Goal: Task Accomplishment & Management: Complete application form

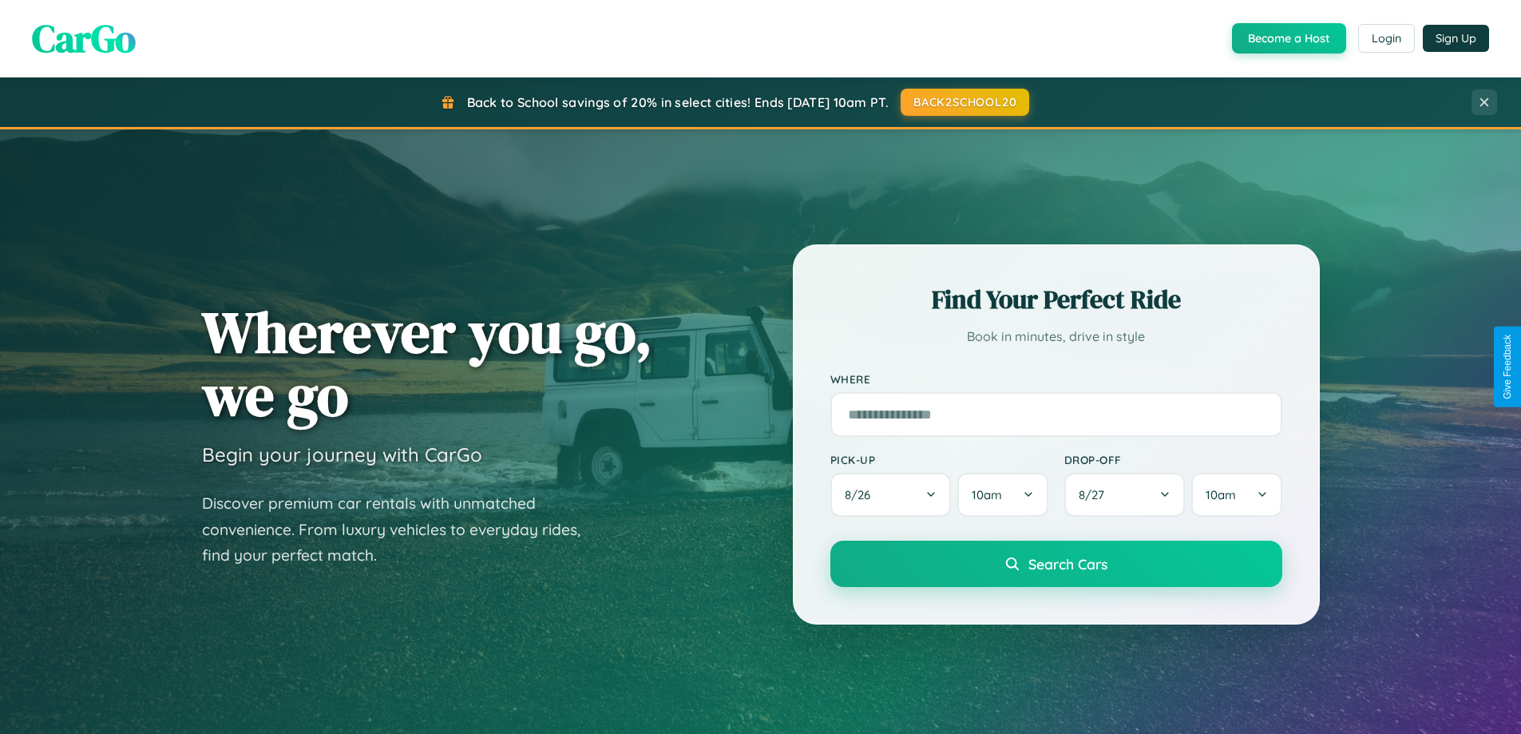
scroll to position [3072, 0]
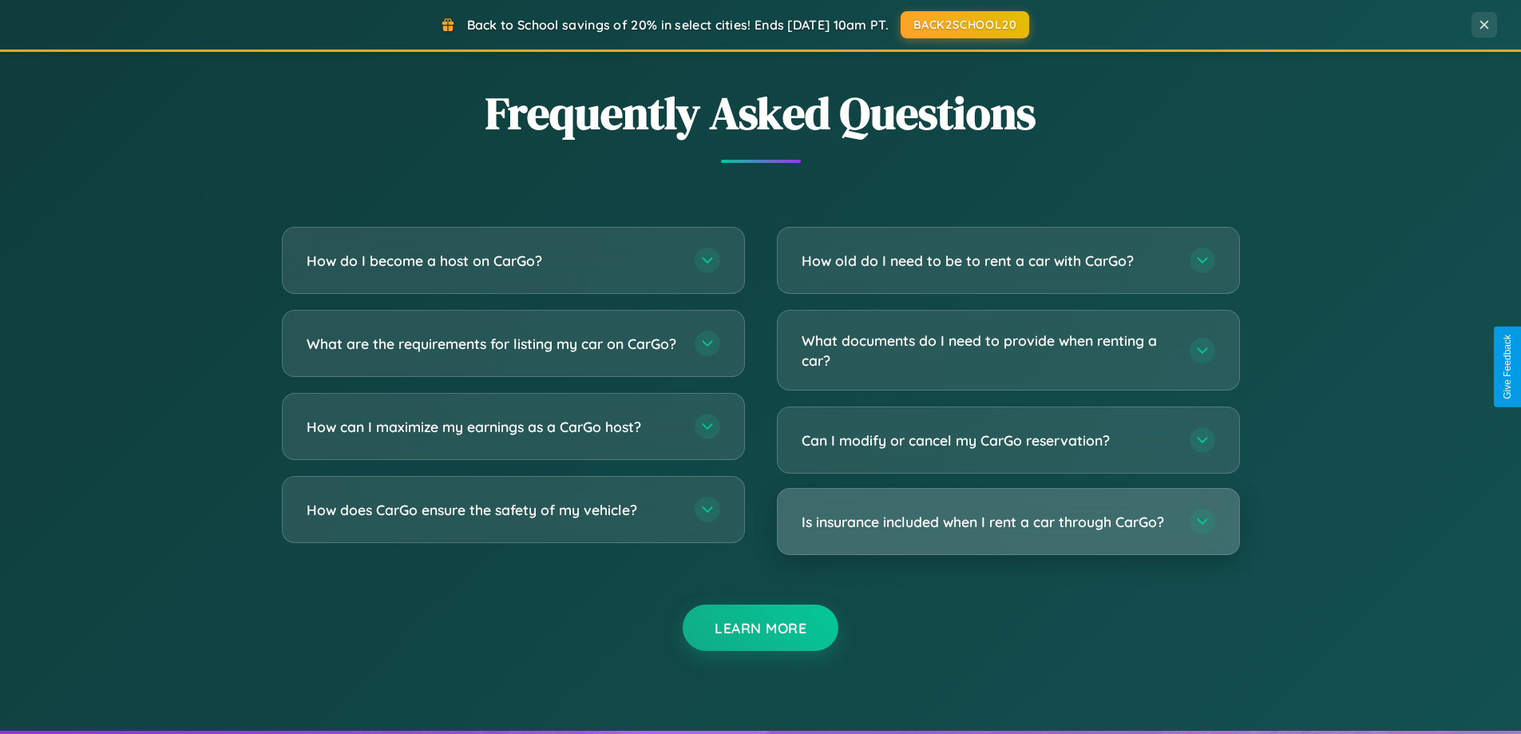
click at [1008, 523] on h3 "Is insurance included when I rent a car through CarGo?" at bounding box center [988, 522] width 372 height 20
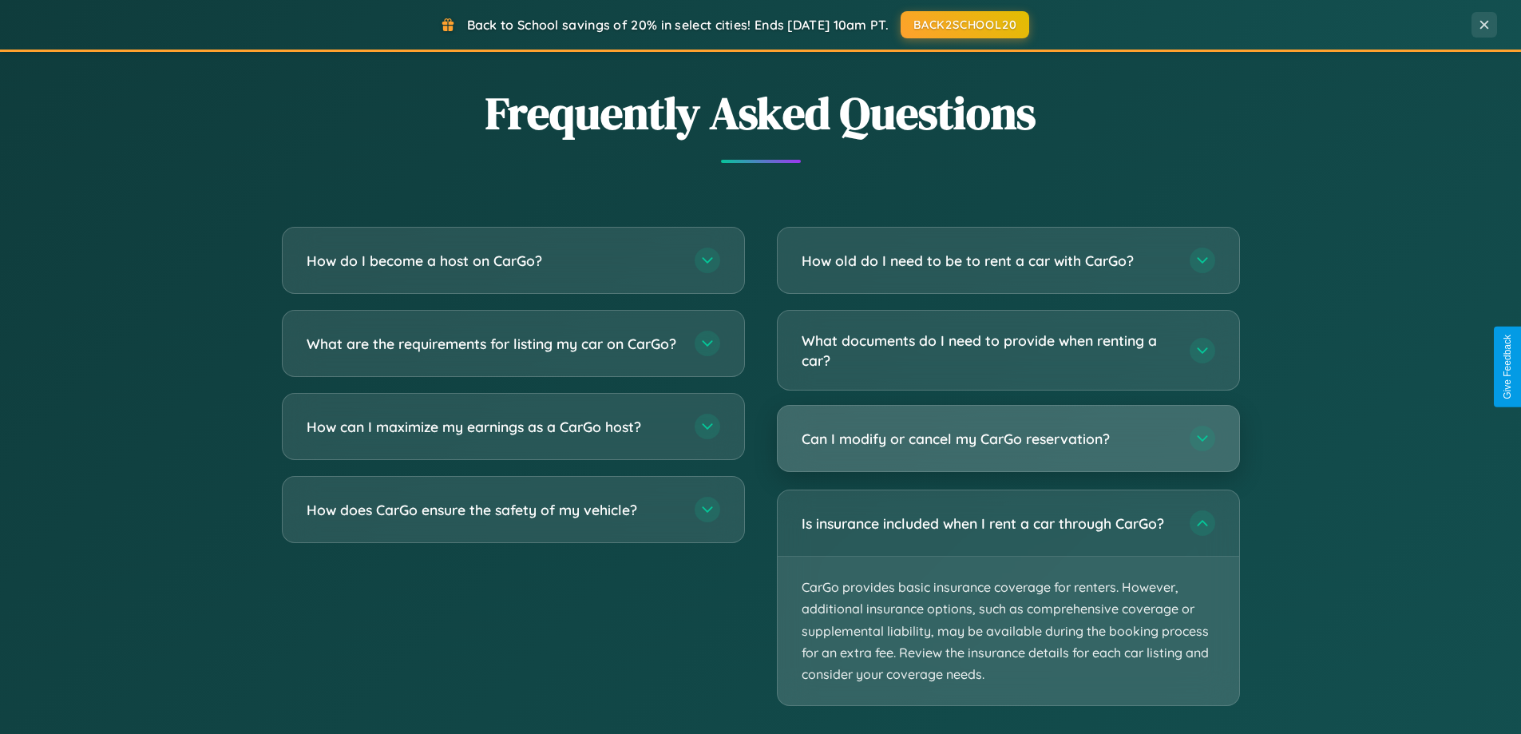
click at [1008, 438] on h3 "Can I modify or cancel my CarGo reservation?" at bounding box center [988, 439] width 372 height 20
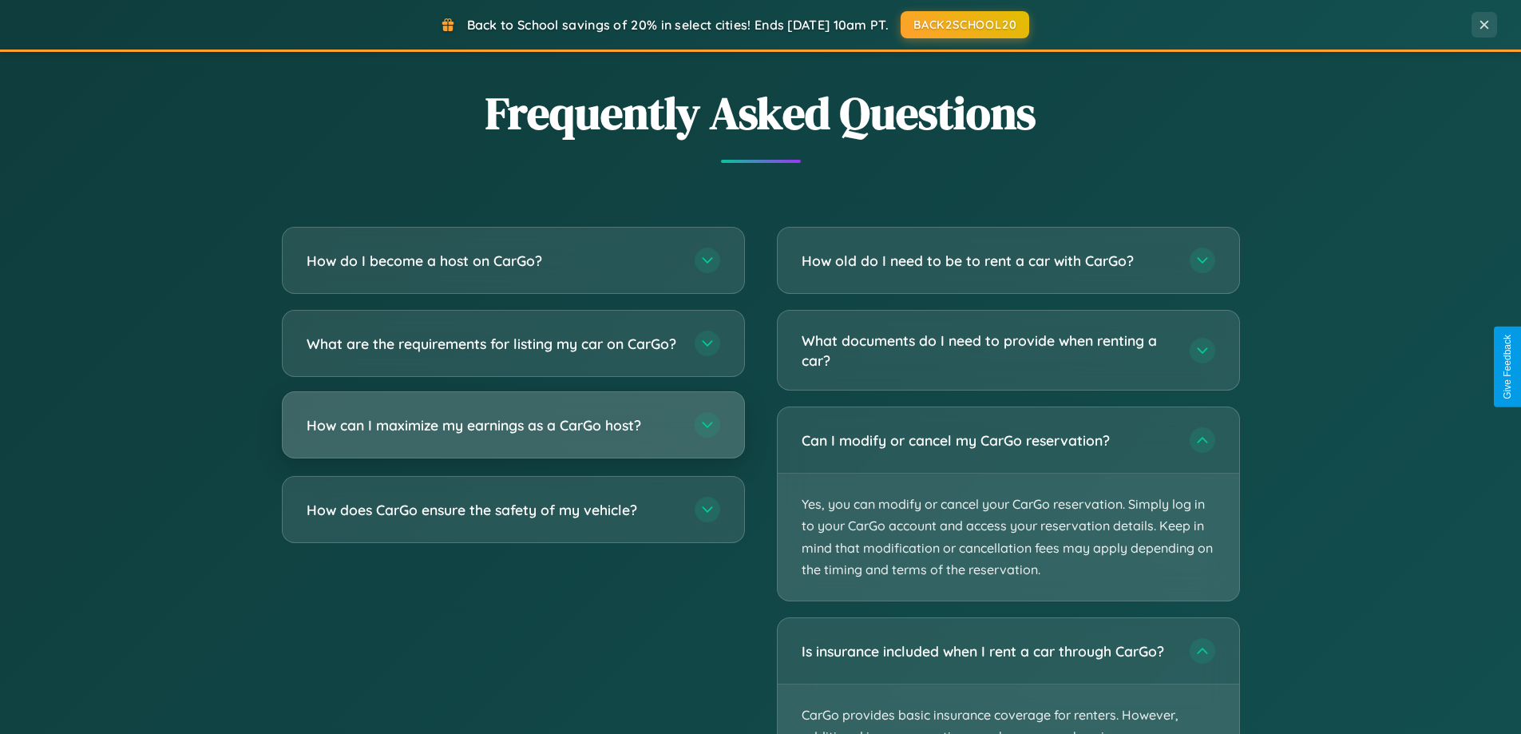
click at [513, 435] on h3 "How can I maximize my earnings as a CarGo host?" at bounding box center [493, 425] width 372 height 20
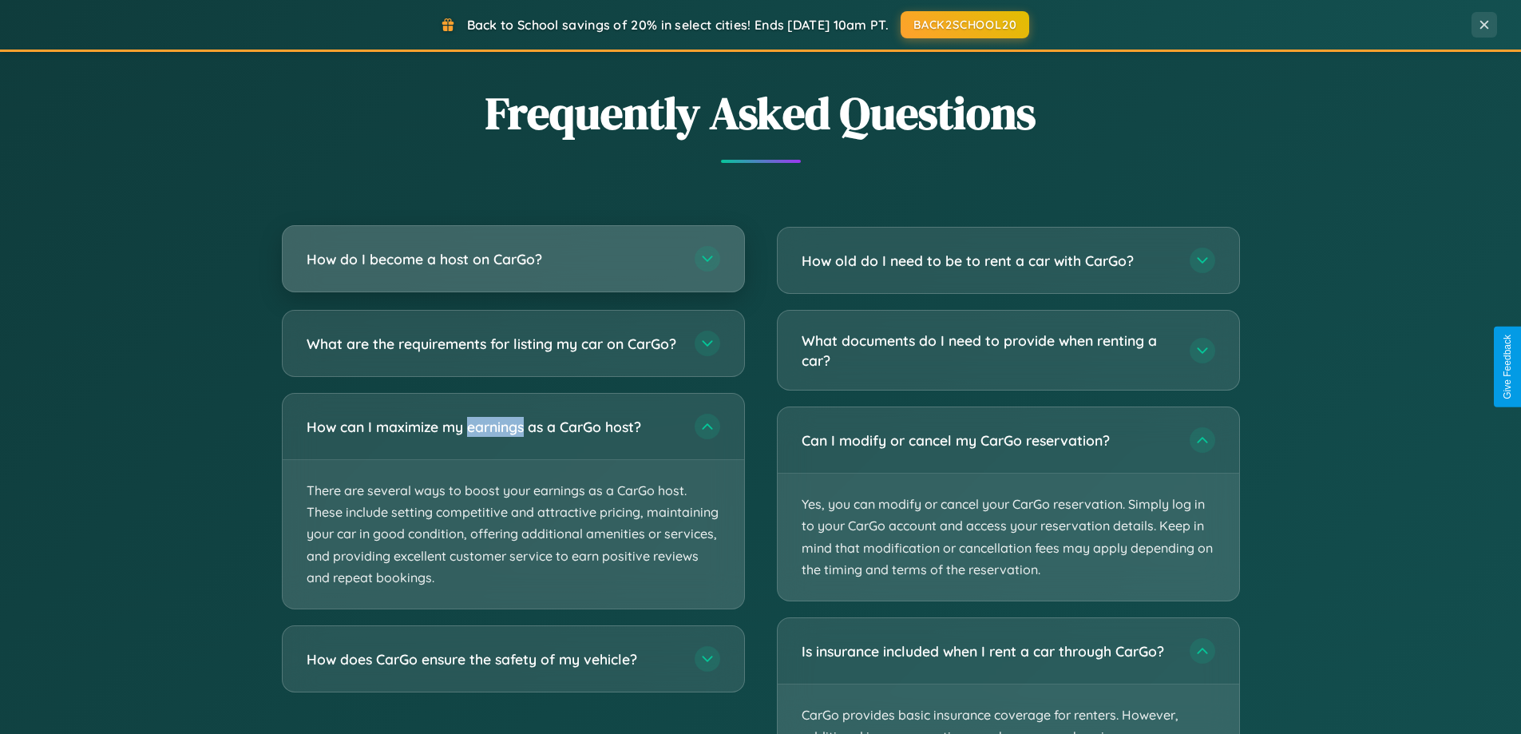
click at [513, 260] on h3 "How do I become a host on CarGo?" at bounding box center [493, 259] width 372 height 20
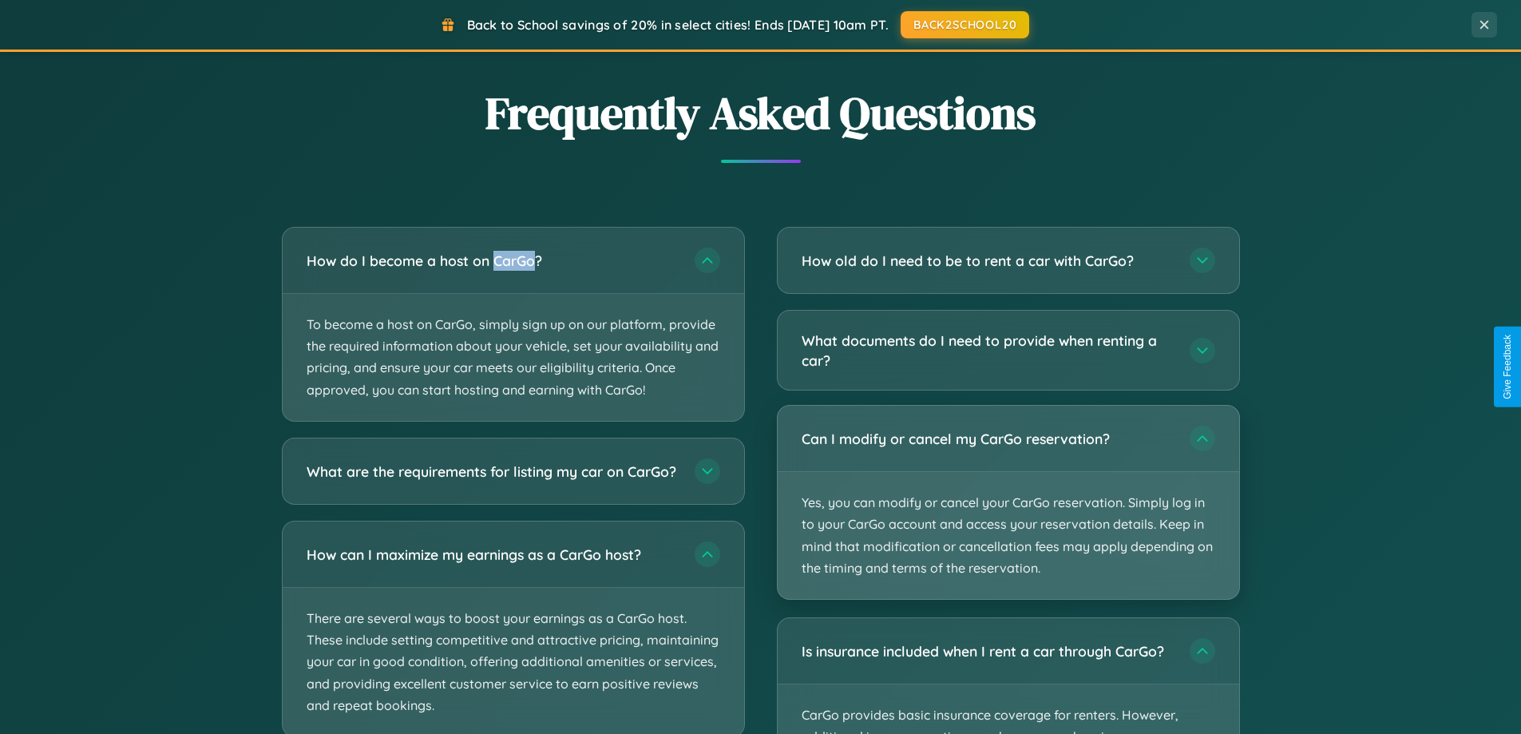
click at [1008, 504] on p "Yes, you can modify or cancel your CarGo reservation. Simply log in to your Car…" at bounding box center [1008, 535] width 461 height 127
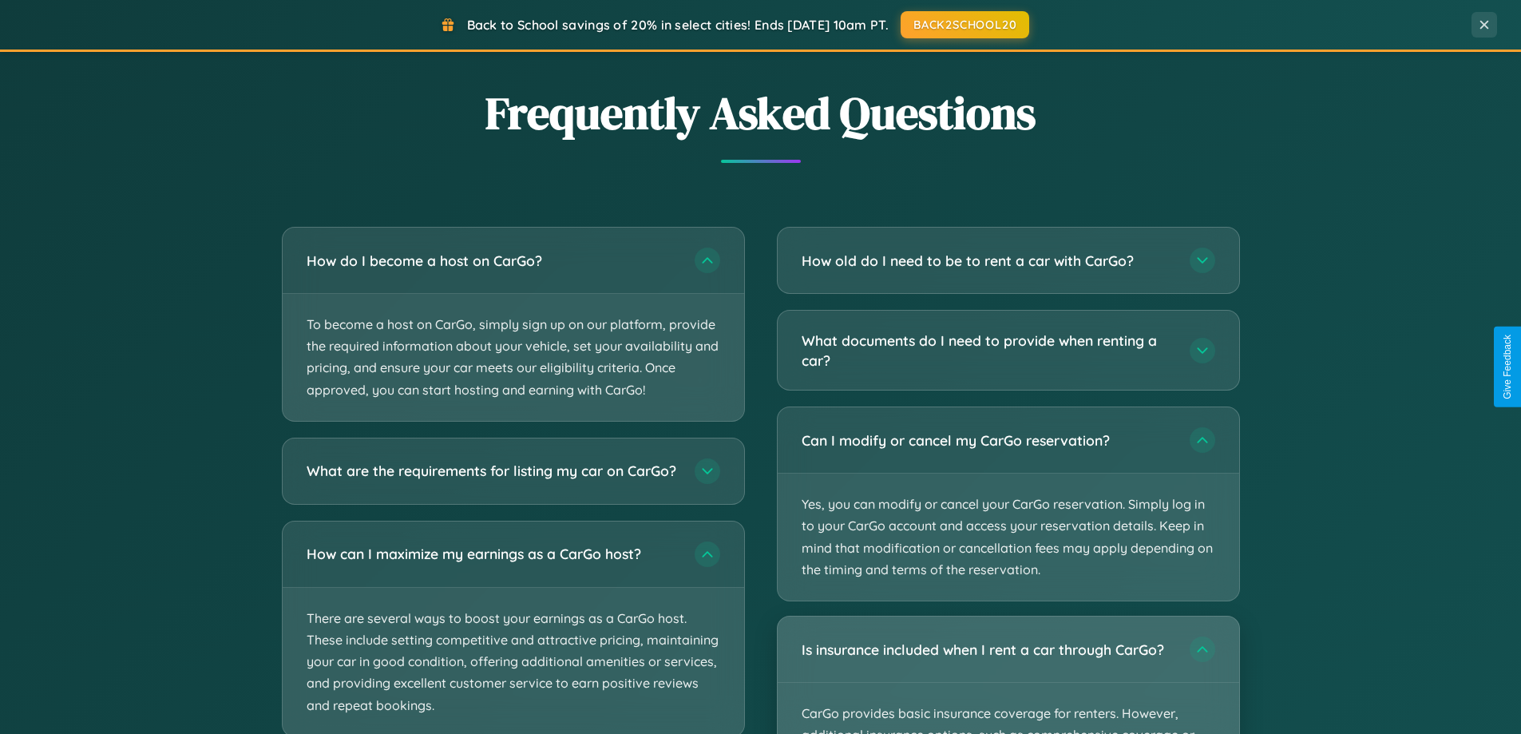
click at [1008, 675] on div "Is insurance included when I rent a car through CarGo?" at bounding box center [1008, 648] width 461 height 65
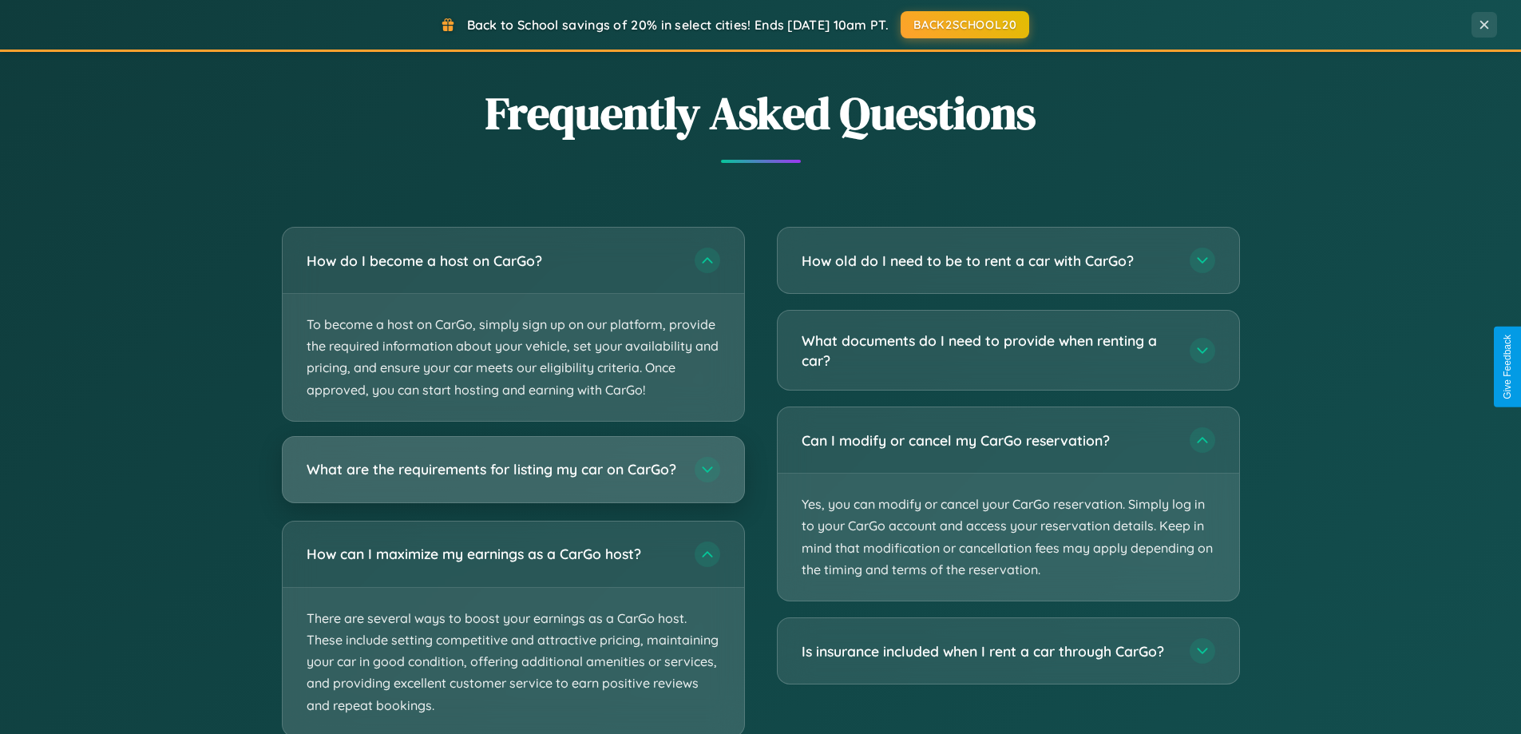
click at [513, 477] on h3 "What are the requirements for listing my car on CarGo?" at bounding box center [493, 469] width 372 height 20
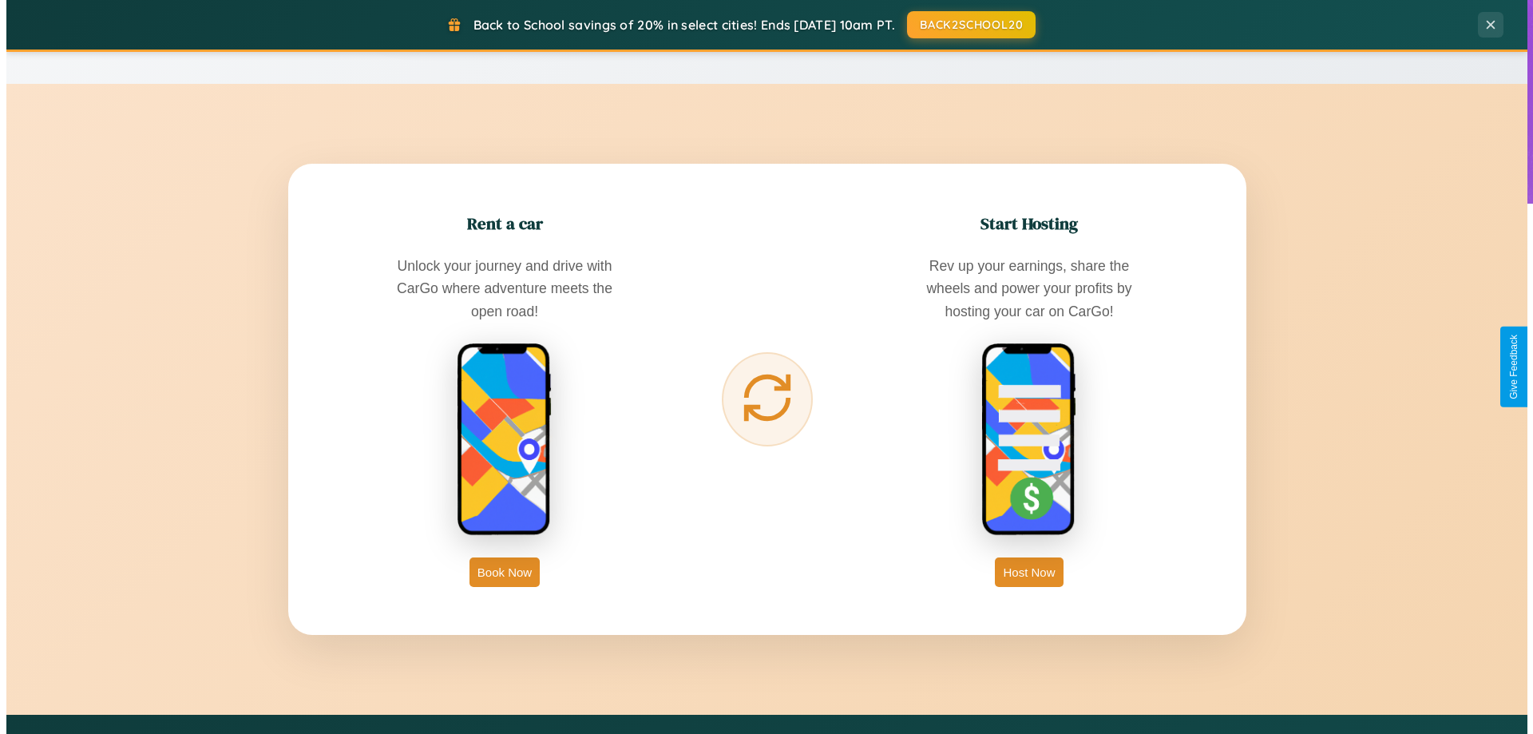
scroll to position [0, 0]
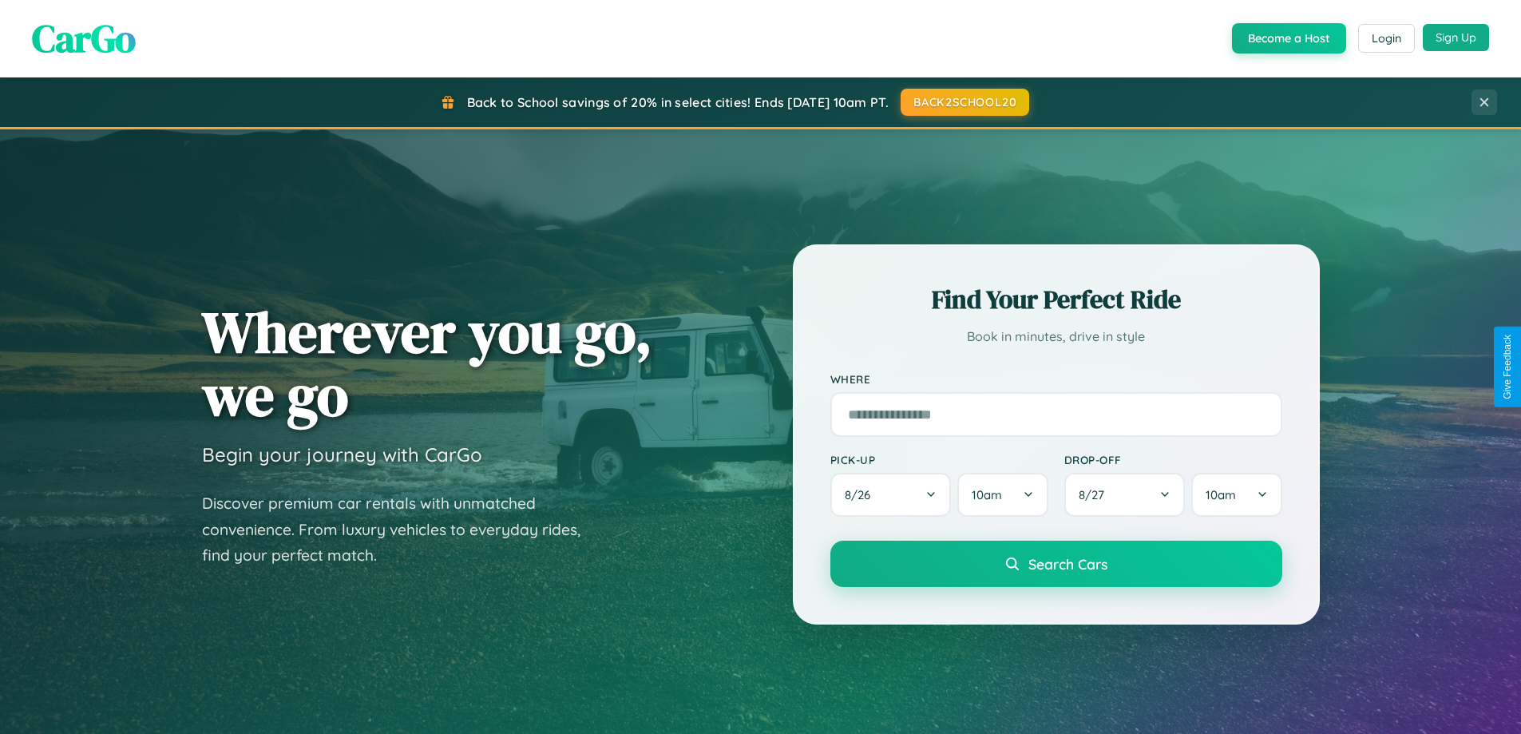
click at [1455, 38] on button "Sign Up" at bounding box center [1456, 37] width 66 height 27
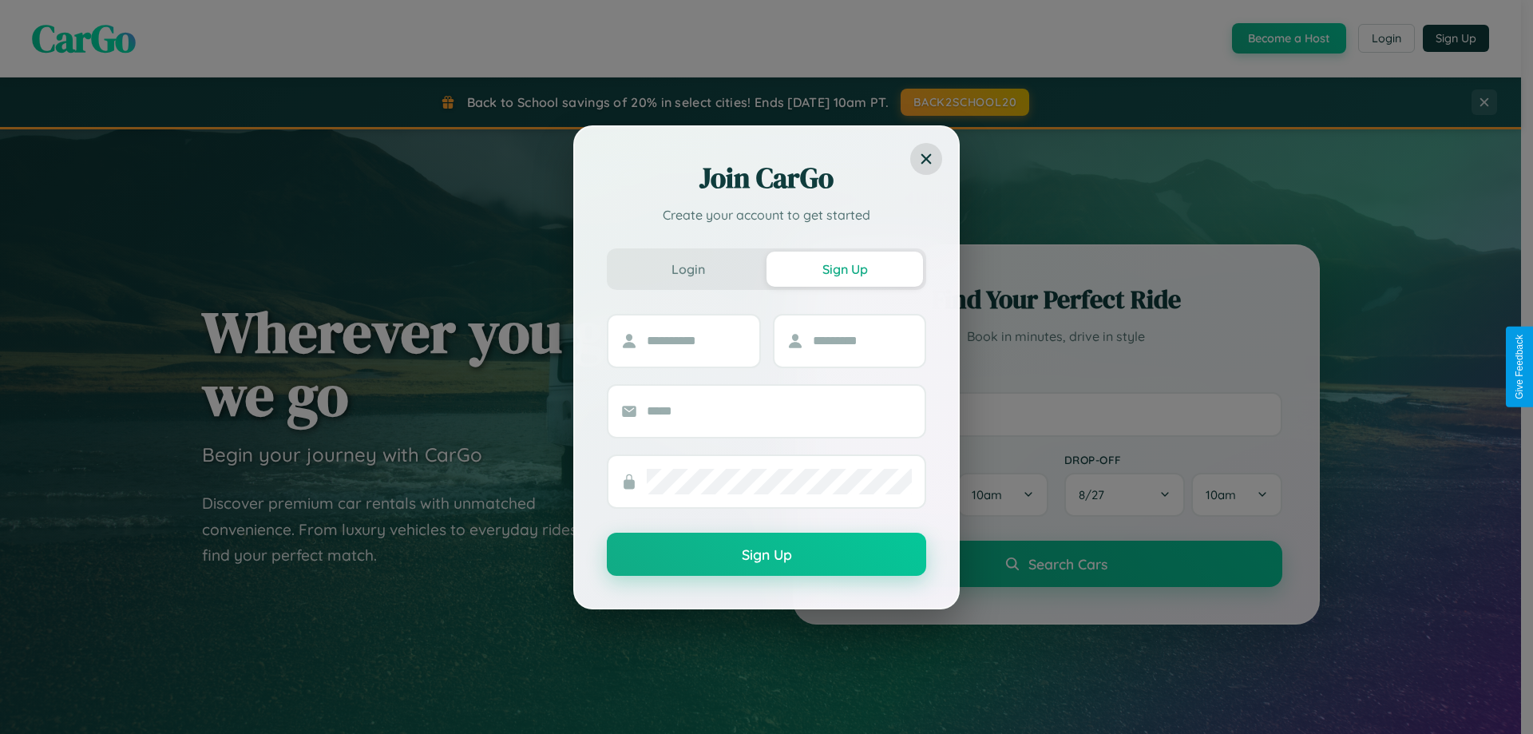
click at [1287, 38] on div "Join CarGo Create your account to get started Login Sign Up Sign Up" at bounding box center [766, 367] width 1533 height 734
click at [845, 268] on button "Sign Up" at bounding box center [844, 268] width 156 height 35
click at [696, 340] on input "text" at bounding box center [697, 341] width 100 height 26
type input "******"
click at [861, 340] on input "text" at bounding box center [863, 341] width 100 height 26
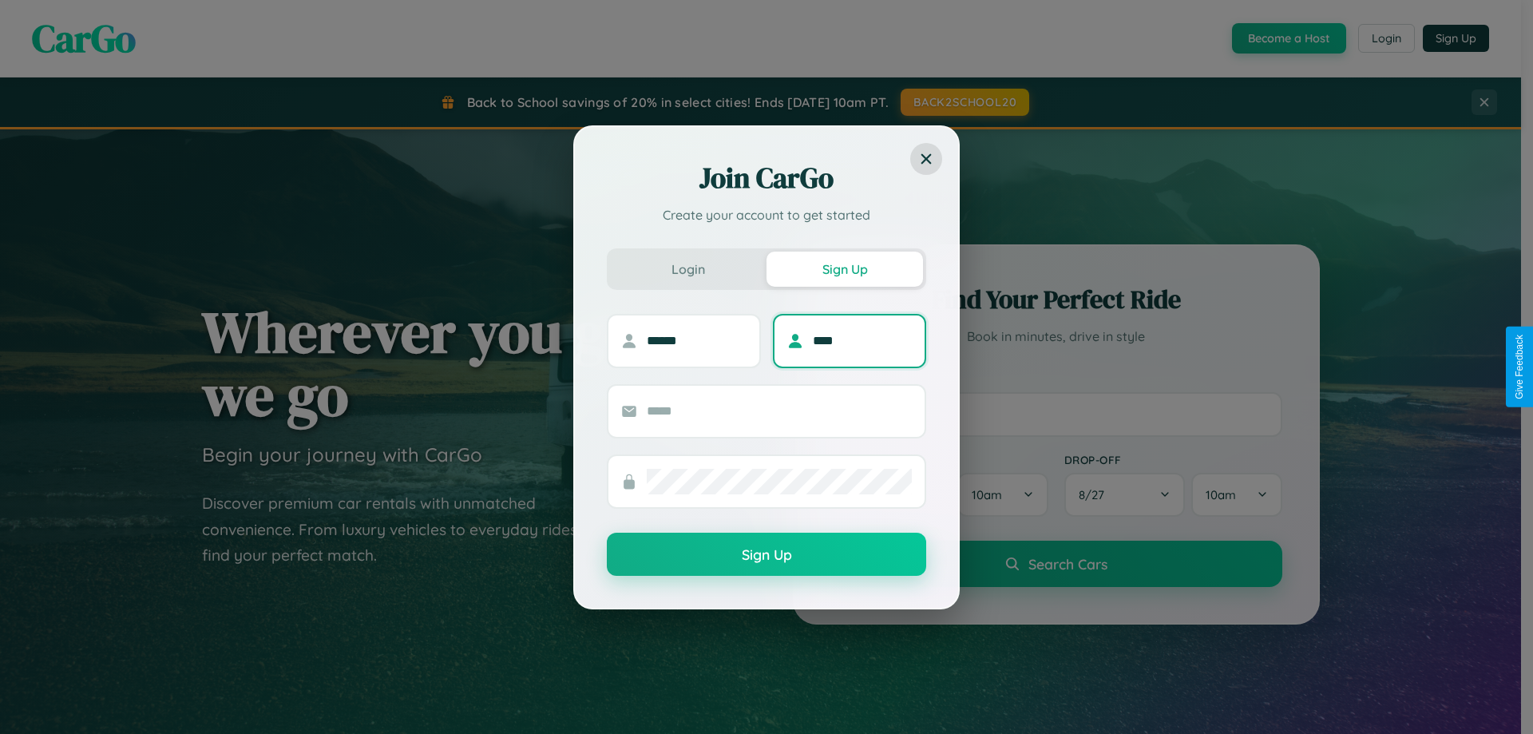
type input "****"
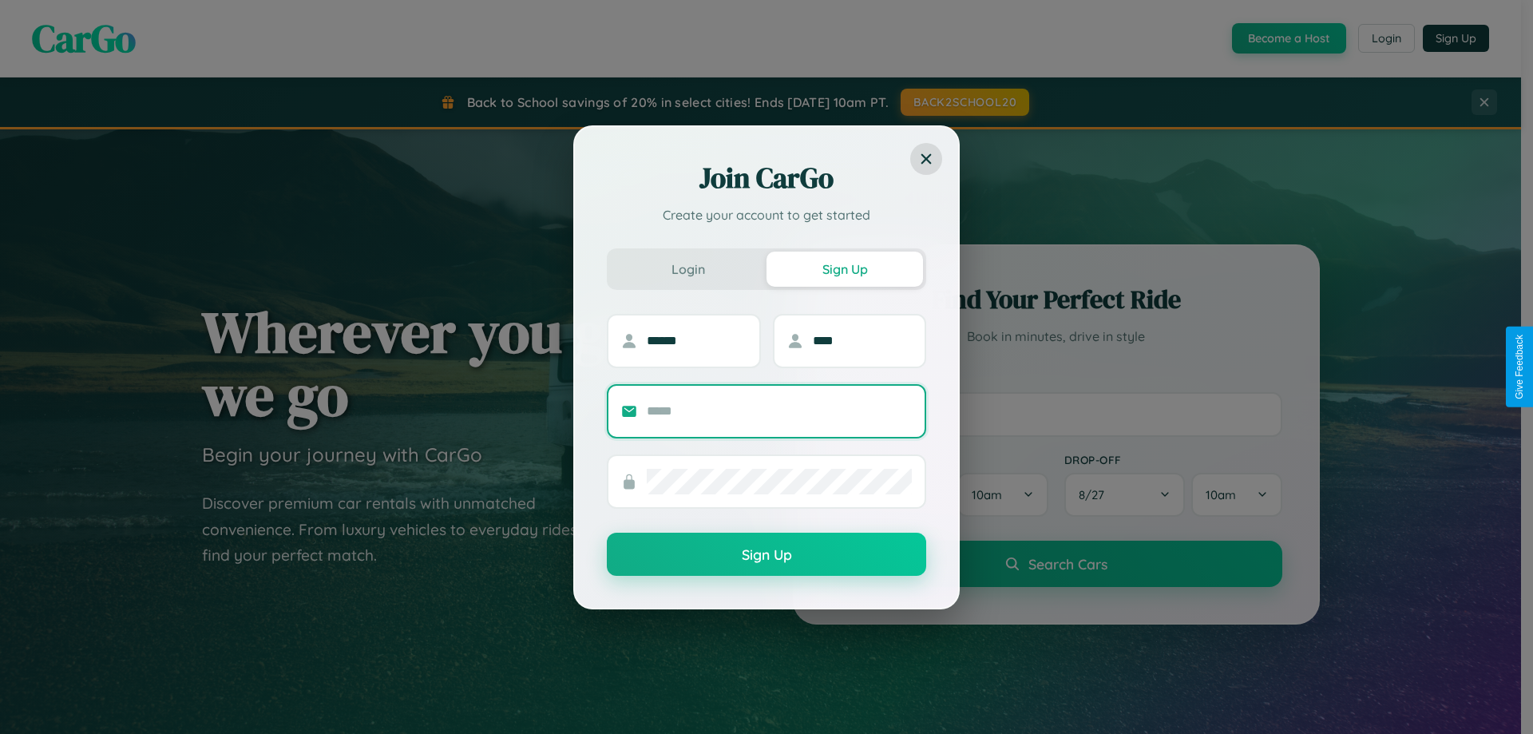
click at [779, 410] on input "text" at bounding box center [779, 411] width 265 height 26
type input "**********"
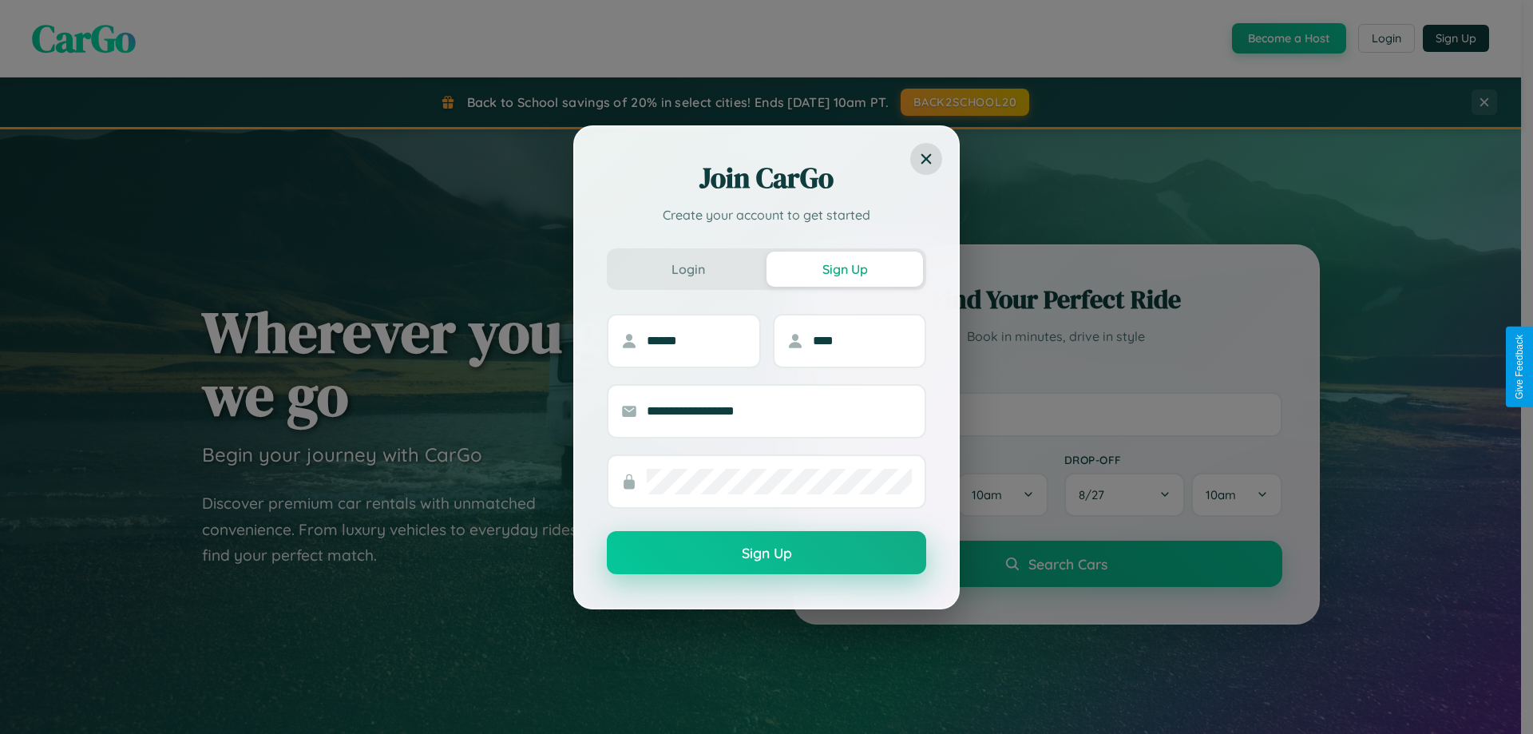
click at [766, 553] on button "Sign Up" at bounding box center [766, 552] width 319 height 43
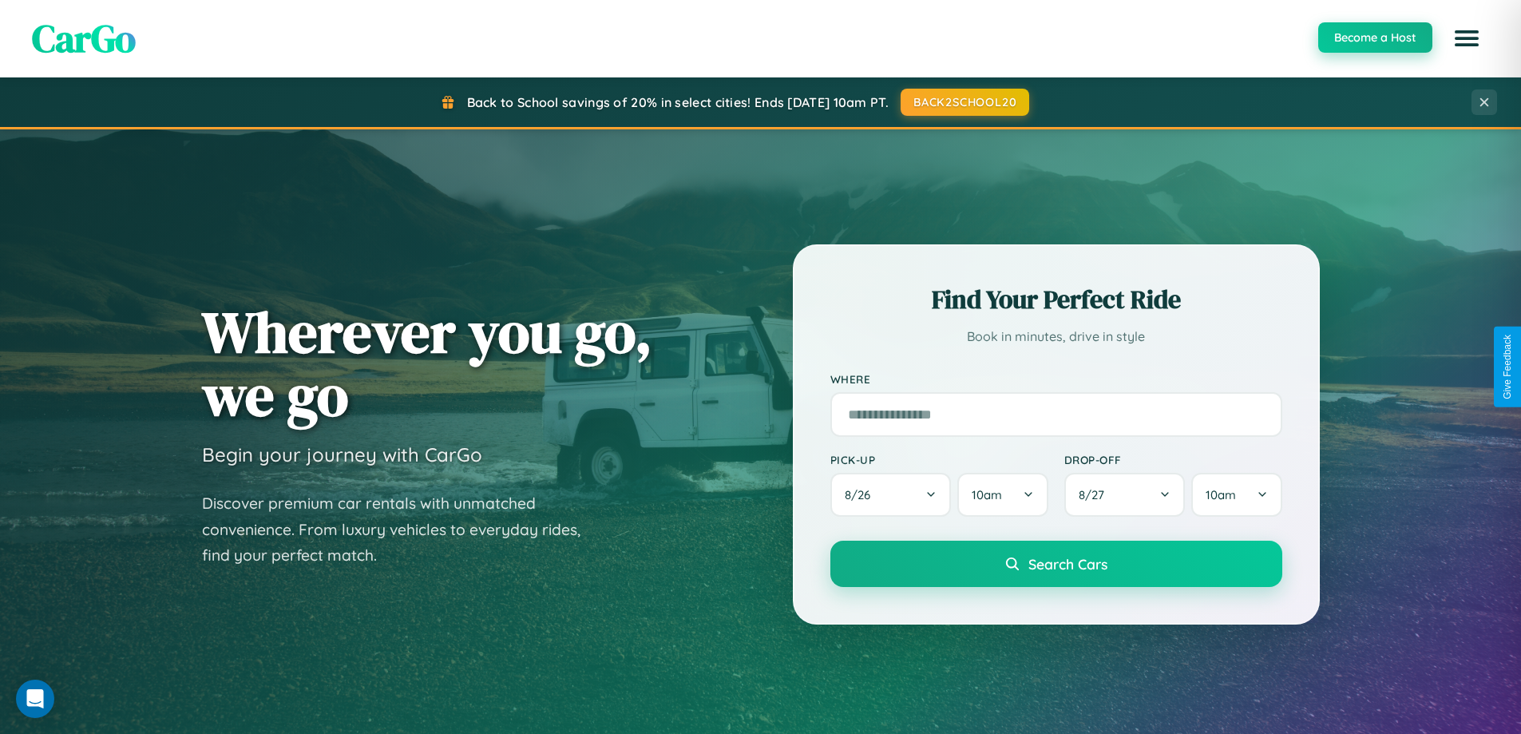
click at [1374, 38] on button "Become a Host" at bounding box center [1375, 37] width 114 height 30
